Goal: Task Accomplishment & Management: Use online tool/utility

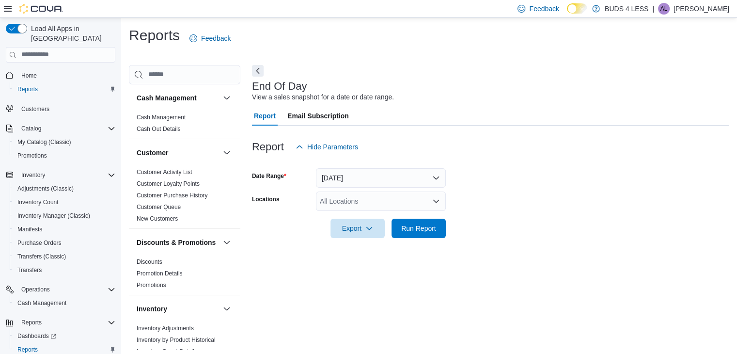
scroll to position [3, 0]
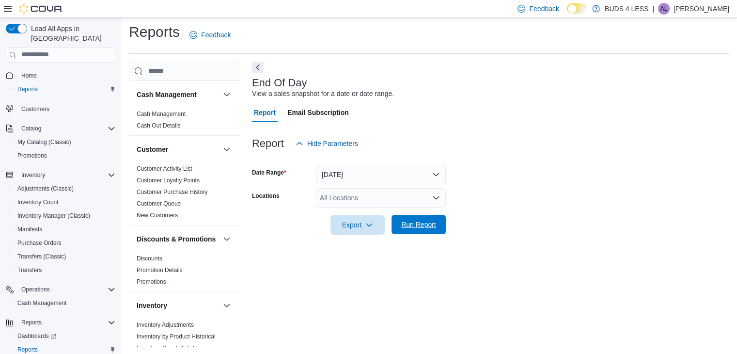
click at [423, 222] on span "Run Report" at bounding box center [418, 225] width 35 height 10
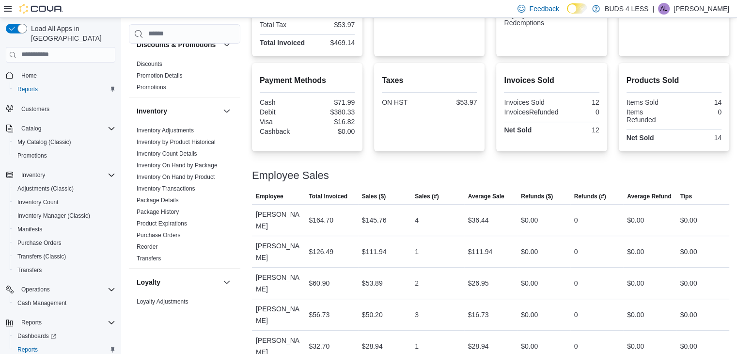
scroll to position [162, 0]
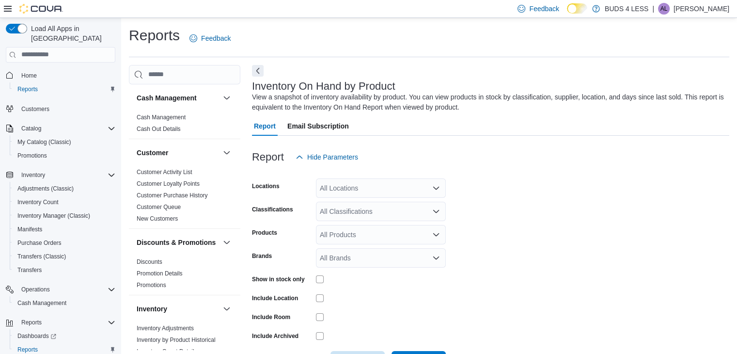
scroll to position [32, 0]
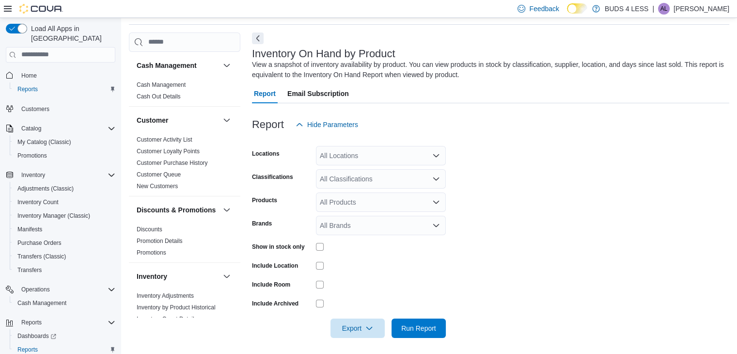
click at [330, 152] on div "All Locations" at bounding box center [381, 155] width 130 height 19
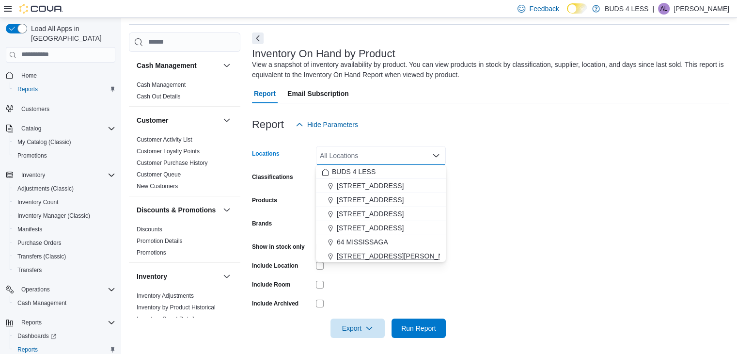
click at [365, 254] on span "[STREET_ADDRESS][PERSON_NAME]" at bounding box center [398, 256] width 123 height 10
click at [554, 235] on form "Locations [STREET_ADDRESS][PERSON_NAME] Combo box. Selected. [STREET_ADDRESS][P…" at bounding box center [491, 236] width 478 height 204
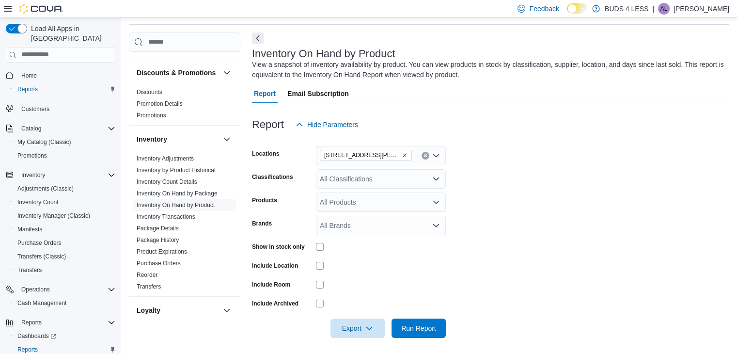
scroll to position [141, 0]
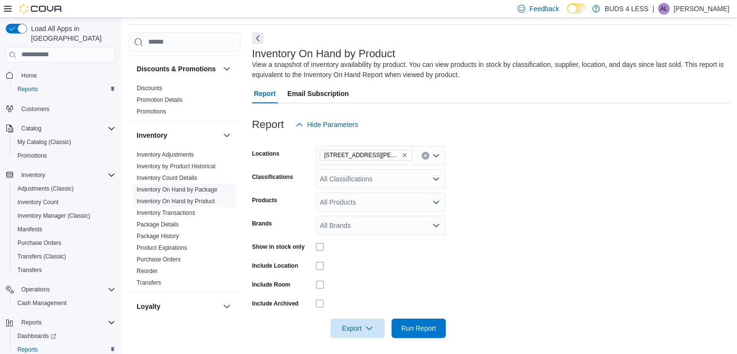
click at [200, 193] on link "Inventory On Hand by Package" at bounding box center [177, 189] width 81 height 7
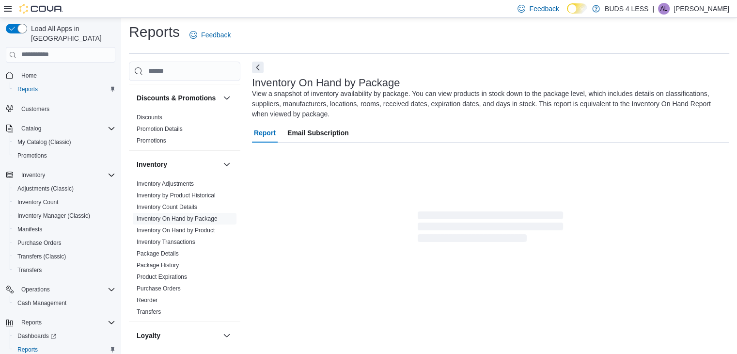
scroll to position [31, 0]
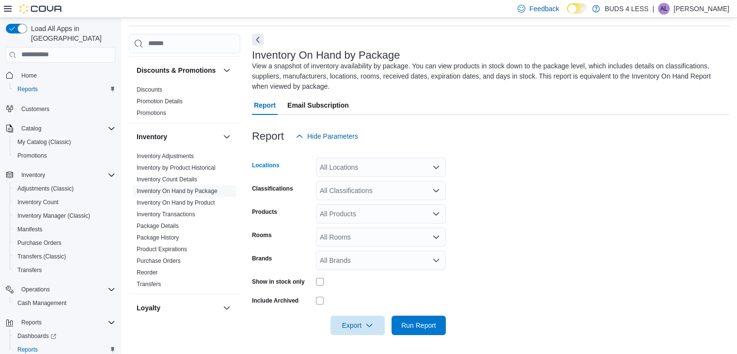
click at [365, 161] on div "All Locations" at bounding box center [381, 167] width 130 height 19
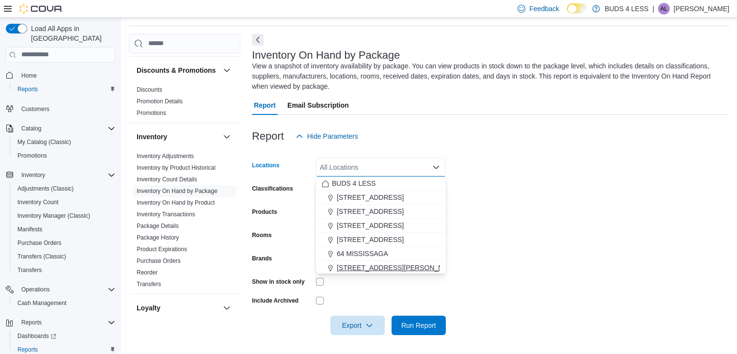
click at [372, 268] on span "[STREET_ADDRESS][PERSON_NAME]" at bounding box center [398, 268] width 123 height 10
click at [517, 240] on form "Locations [STREET_ADDRESS][PERSON_NAME] Combo box. Selected. [STREET_ADDRESS][P…" at bounding box center [491, 240] width 478 height 189
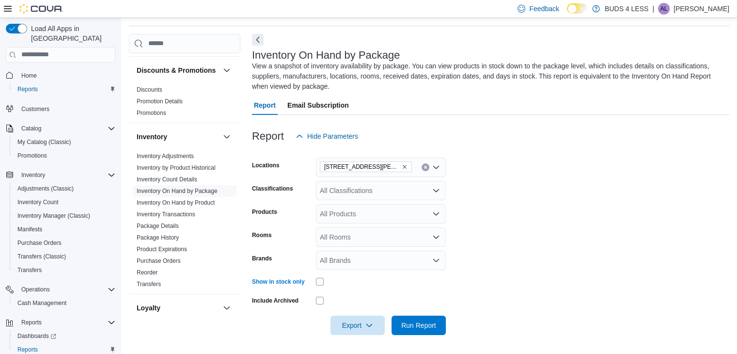
click at [380, 187] on div "All Classifications" at bounding box center [381, 190] width 130 height 19
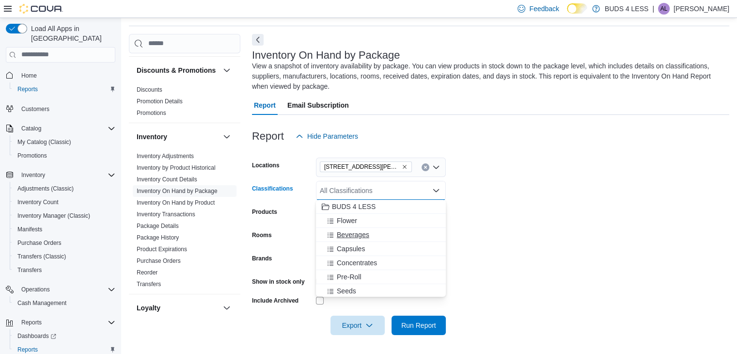
click at [378, 233] on div "Beverages" at bounding box center [381, 235] width 118 height 10
click at [361, 249] on div "Edibles" at bounding box center [381, 251] width 118 height 10
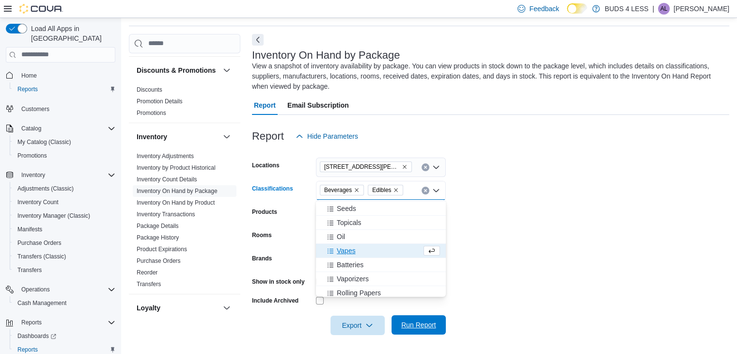
click at [417, 323] on span "Run Report" at bounding box center [418, 325] width 35 height 10
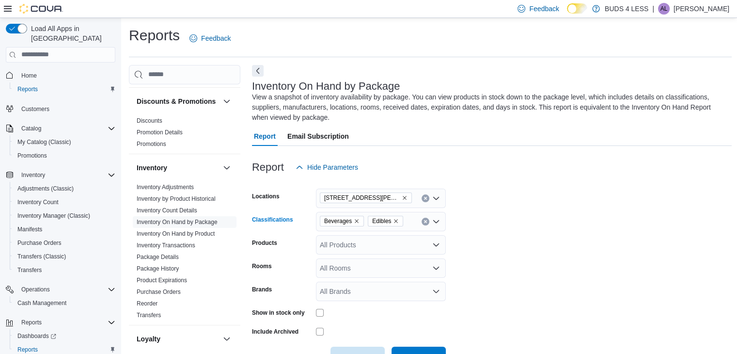
click at [396, 220] on icon "Remove Edibles from selection in this group" at bounding box center [396, 221] width 6 height 6
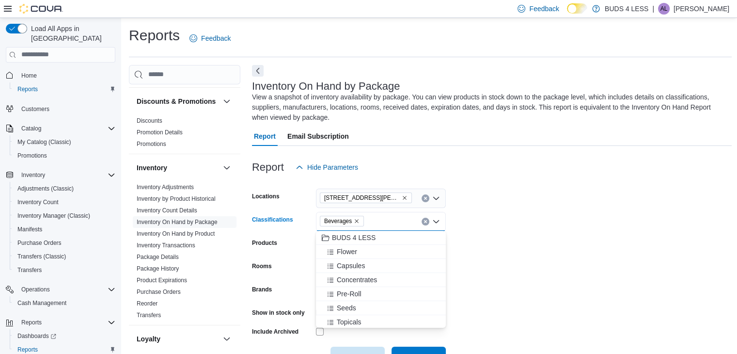
click at [492, 235] on form "Locations [STREET_ADDRESS][PERSON_NAME] Classifications Beverages Combo box. Se…" at bounding box center [492, 271] width 480 height 189
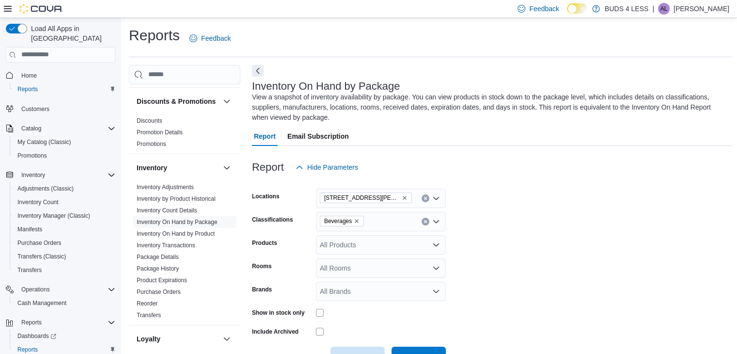
scroll to position [309, 0]
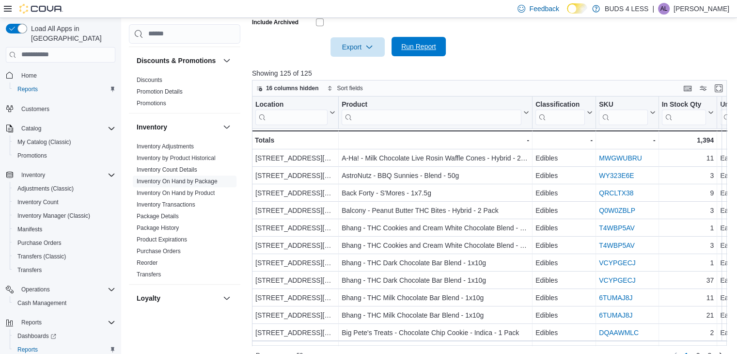
click at [432, 48] on span "Run Report" at bounding box center [418, 47] width 35 height 10
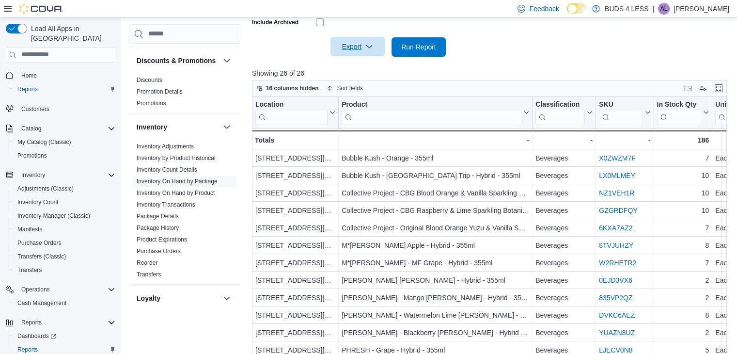
click at [358, 47] on span "Export" at bounding box center [357, 46] width 43 height 19
click at [374, 61] on button "Export to Excel" at bounding box center [359, 65] width 55 height 19
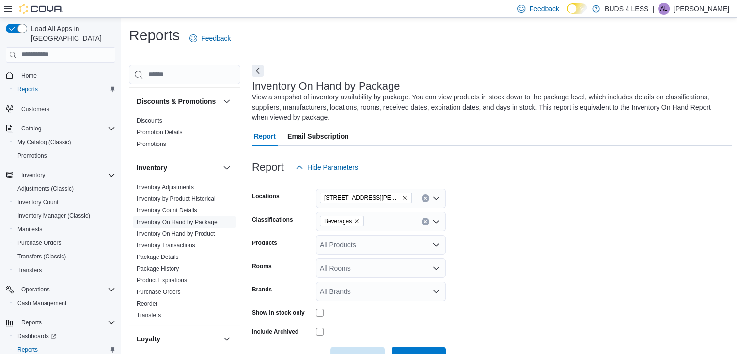
click at [354, 219] on icon "Remove Beverages from selection in this group" at bounding box center [357, 221] width 6 height 6
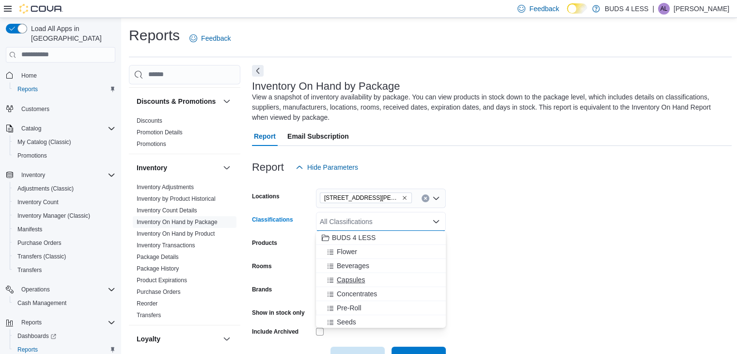
scroll to position [85, 0]
click at [356, 276] on span "Edibles" at bounding box center [348, 279] width 22 height 10
click at [535, 239] on form "Locations [STREET_ADDRESS][PERSON_NAME] Classifications Edibles Combo box. Sele…" at bounding box center [492, 271] width 480 height 189
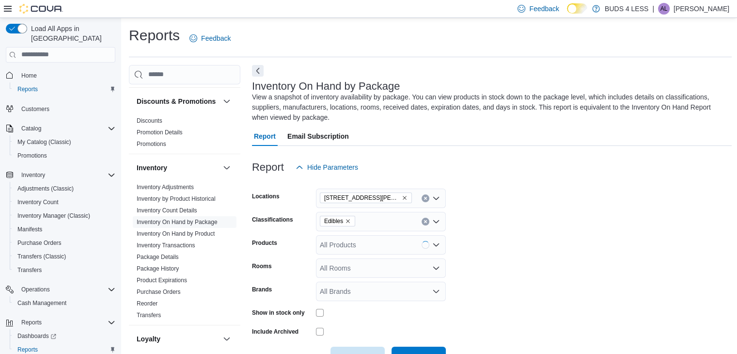
scroll to position [309, 0]
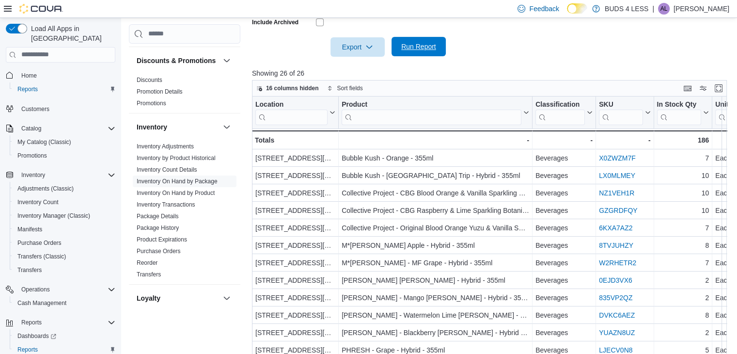
click at [425, 47] on span "Run Report" at bounding box center [418, 47] width 35 height 10
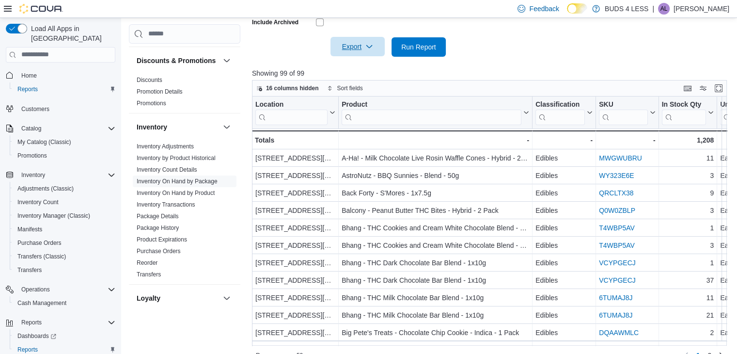
click at [355, 47] on span "Export" at bounding box center [357, 46] width 43 height 19
click at [363, 64] on span "Export to Excel" at bounding box center [359, 66] width 44 height 8
